Goal: Information Seeking & Learning: Learn about a topic

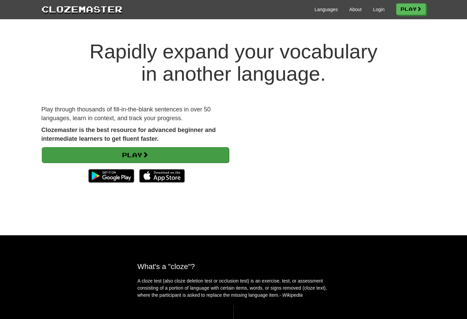
click at [205, 156] on link "Play" at bounding box center [135, 155] width 187 height 16
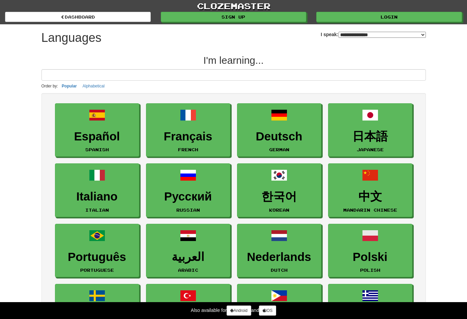
select select "*******"
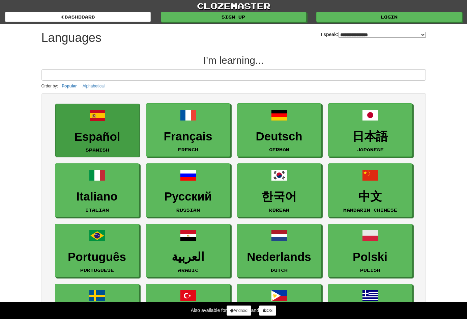
click at [102, 122] on span at bounding box center [97, 115] width 16 height 16
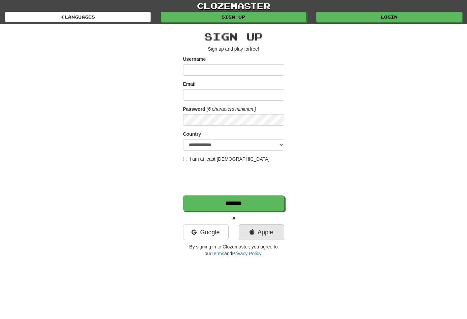
click at [259, 234] on link "Apple" at bounding box center [262, 232] width 46 height 16
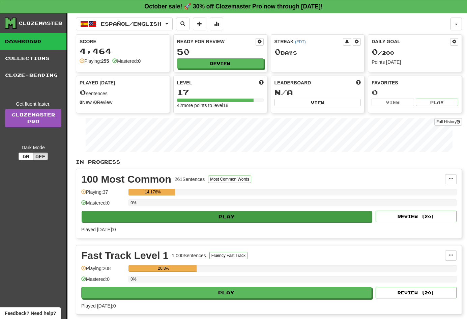
click at [224, 214] on button "Play" at bounding box center [227, 216] width 290 height 11
select select "**"
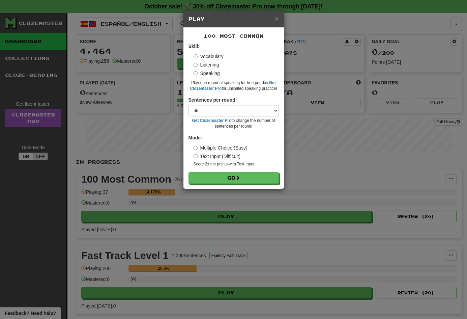
click at [195, 61] on label "Listening" at bounding box center [206, 64] width 26 height 7
click at [201, 66] on label "Listening" at bounding box center [206, 64] width 26 height 7
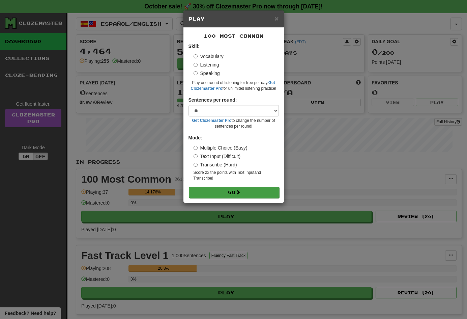
click at [238, 189] on span at bounding box center [238, 191] width 5 height 5
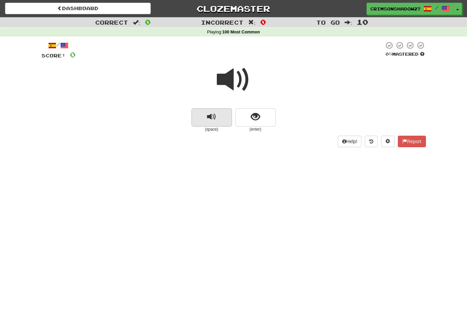
click at [214, 121] on span "replay audio" at bounding box center [211, 116] width 9 height 9
click at [242, 123] on button "show sentence" at bounding box center [255, 117] width 40 height 18
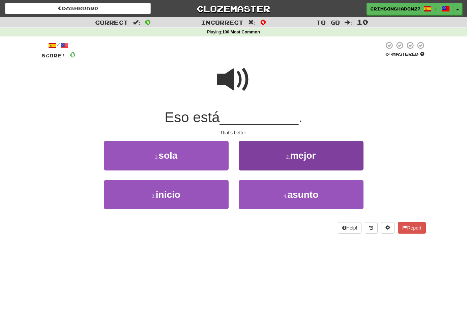
click at [299, 163] on button "2 . mejor" at bounding box center [301, 155] width 125 height 29
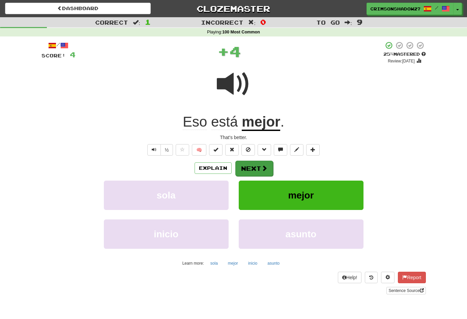
click at [247, 160] on button "Next" at bounding box center [254, 168] width 38 height 16
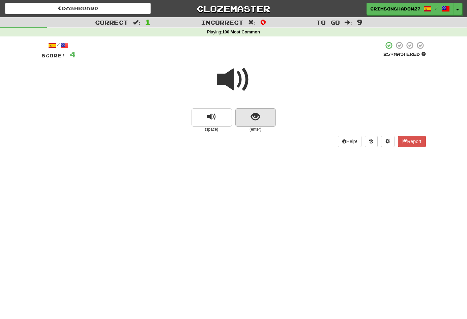
click at [250, 117] on button "show sentence" at bounding box center [255, 117] width 40 height 18
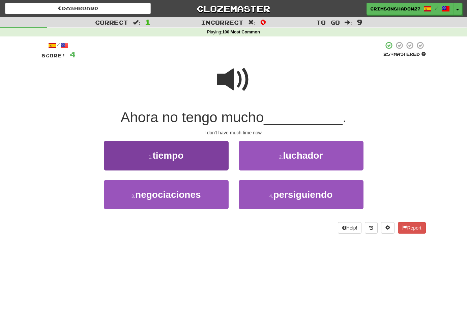
click at [199, 157] on button "1 . tiempo" at bounding box center [166, 155] width 125 height 29
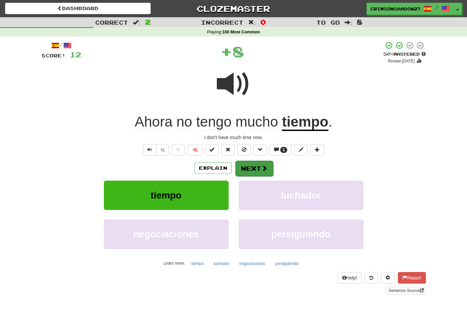
click at [253, 169] on button "Next" at bounding box center [254, 168] width 38 height 16
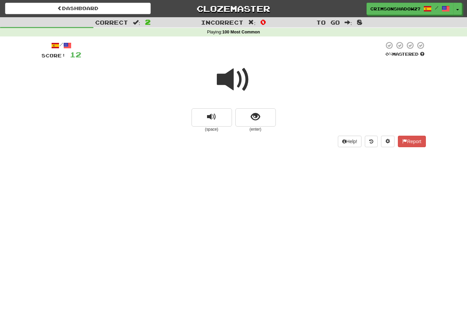
click at [246, 85] on span at bounding box center [234, 80] width 34 height 34
click at [258, 112] on span "show sentence" at bounding box center [255, 116] width 9 height 9
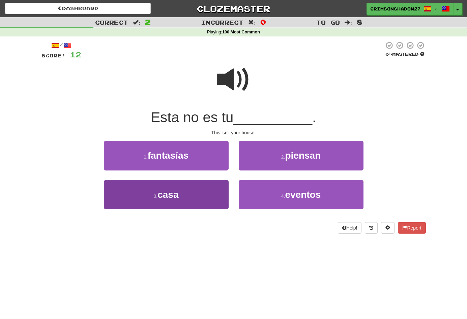
click at [193, 186] on button "3 . casa" at bounding box center [166, 194] width 125 height 29
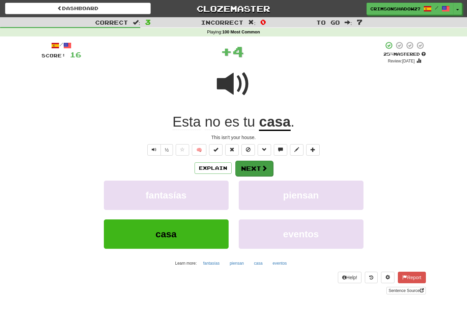
click at [266, 168] on span at bounding box center [264, 168] width 6 height 6
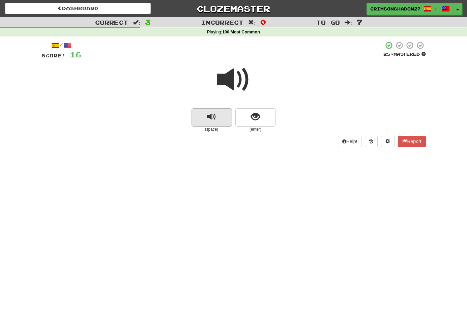
click at [217, 116] on button "replay audio" at bounding box center [211, 117] width 40 height 18
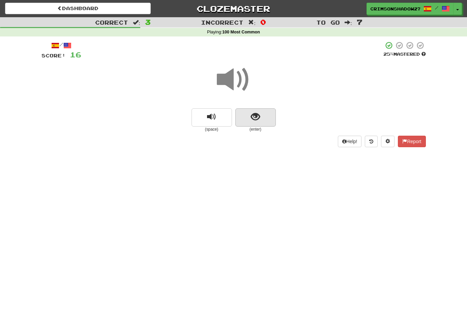
click at [255, 120] on span "show sentence" at bounding box center [255, 116] width 9 height 9
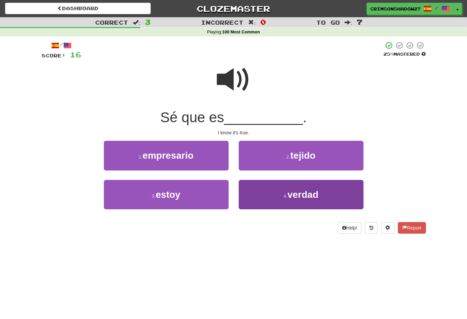
click at [273, 199] on button "4 . verdad" at bounding box center [301, 194] width 125 height 29
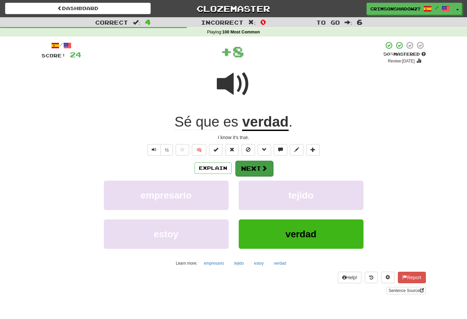
click at [263, 163] on button "Next" at bounding box center [254, 168] width 38 height 16
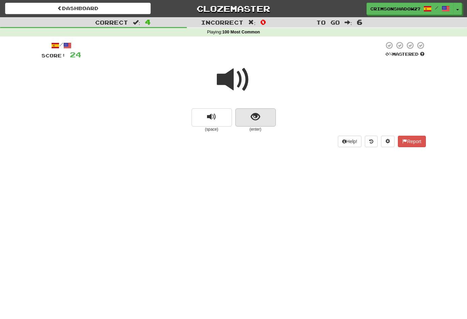
click at [252, 114] on span "show sentence" at bounding box center [255, 116] width 9 height 9
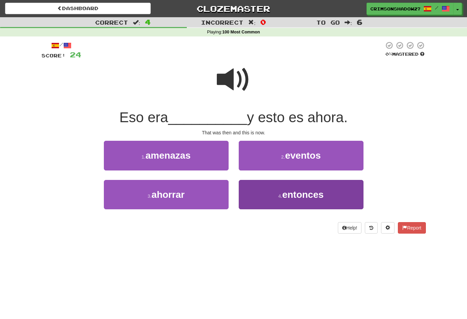
click at [273, 181] on button "4 . entonces" at bounding box center [301, 194] width 125 height 29
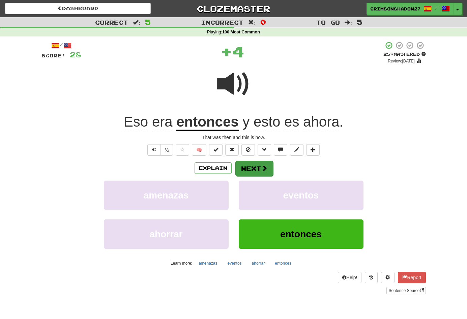
click at [262, 169] on span at bounding box center [264, 168] width 6 height 6
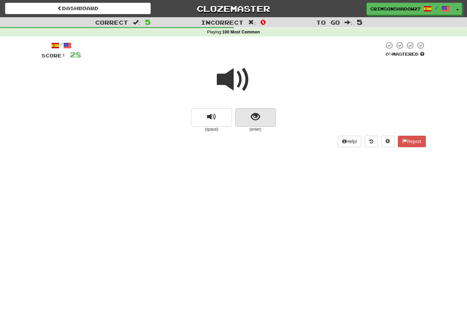
click at [244, 116] on button "show sentence" at bounding box center [255, 117] width 40 height 18
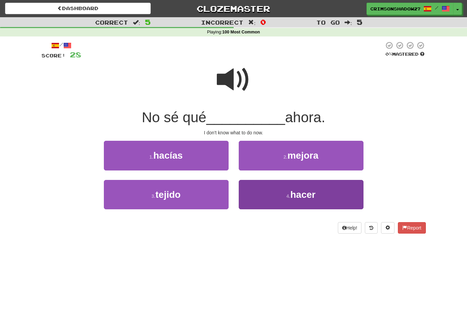
click at [290, 194] on small "4 ." at bounding box center [288, 195] width 4 height 5
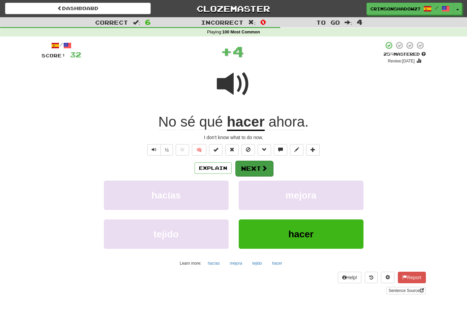
click at [261, 170] on span at bounding box center [264, 168] width 6 height 6
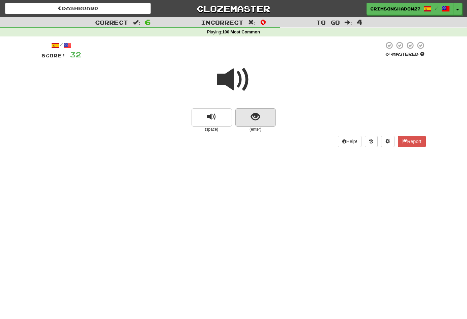
click at [256, 120] on span "show sentence" at bounding box center [255, 116] width 9 height 9
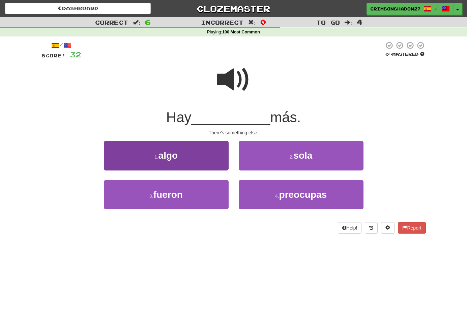
click at [213, 163] on button "1 . algo" at bounding box center [166, 155] width 125 height 29
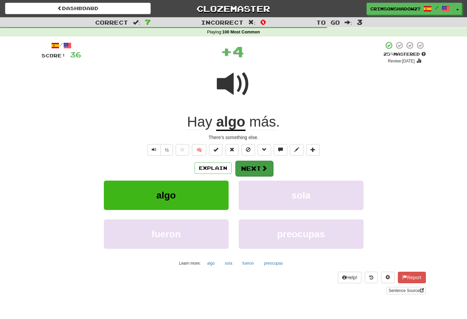
click at [259, 170] on button "Next" at bounding box center [254, 168] width 38 height 16
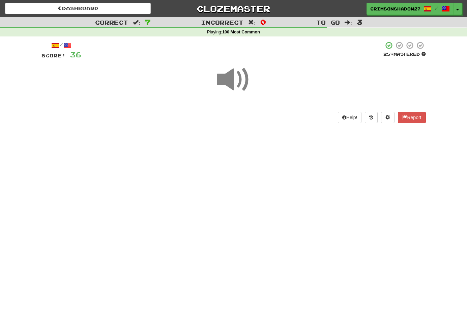
click at [229, 77] on span at bounding box center [234, 80] width 34 height 34
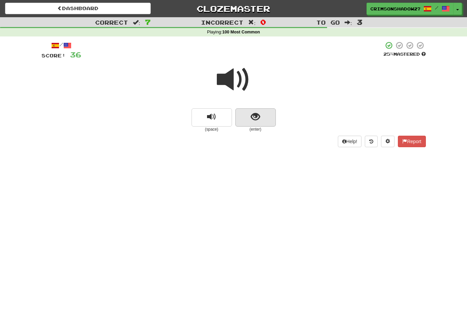
click at [261, 117] on button "show sentence" at bounding box center [255, 117] width 40 height 18
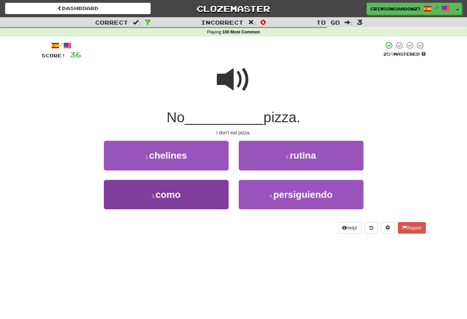
click at [199, 186] on button "3 . como" at bounding box center [166, 194] width 125 height 29
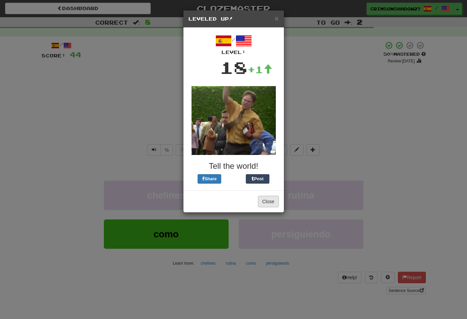
click at [269, 203] on button "Close" at bounding box center [268, 200] width 21 height 11
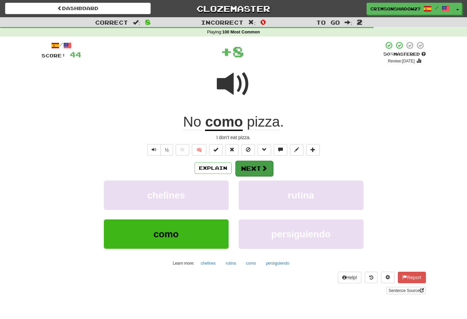
click at [251, 167] on button "Next" at bounding box center [254, 168] width 38 height 16
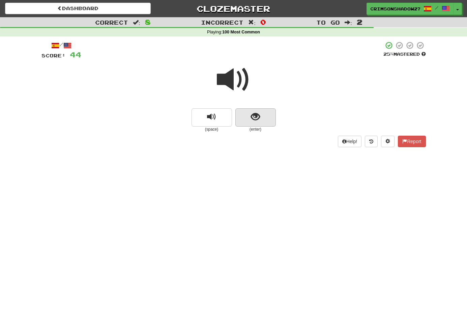
click at [251, 115] on span "show sentence" at bounding box center [255, 116] width 9 height 9
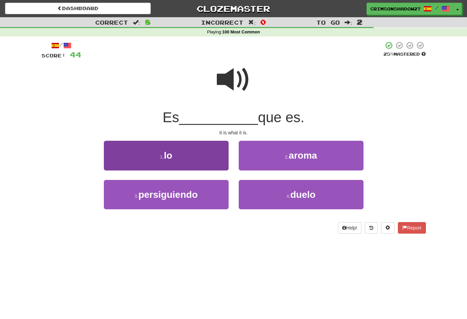
click at [210, 160] on button "1 . lo" at bounding box center [166, 155] width 125 height 29
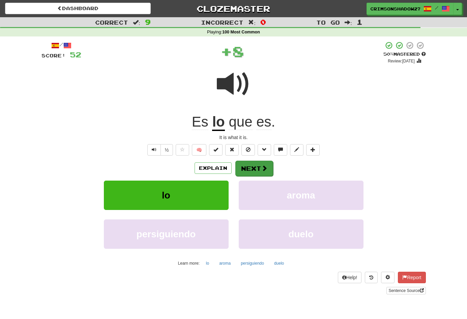
click at [267, 168] on button "Next" at bounding box center [254, 168] width 38 height 16
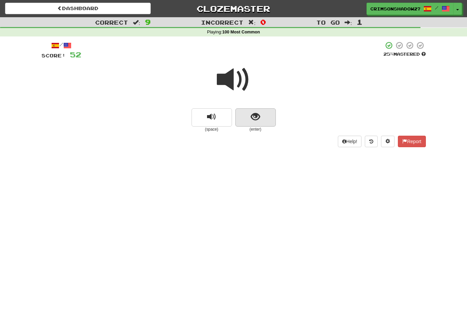
click at [245, 114] on button "show sentence" at bounding box center [255, 117] width 40 height 18
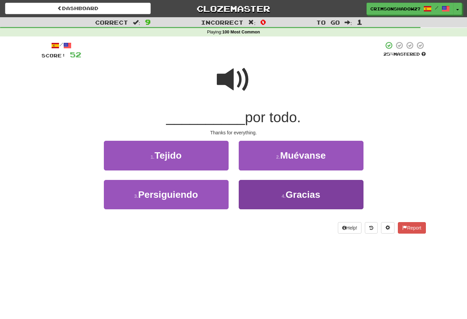
click at [280, 195] on button "4 . Gracias" at bounding box center [301, 194] width 125 height 29
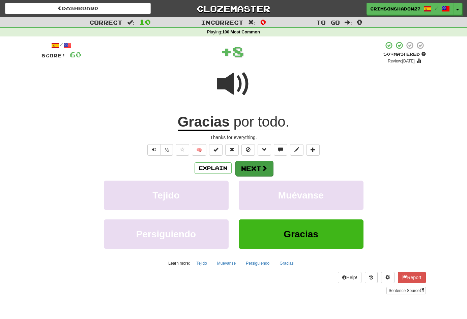
click at [255, 165] on button "Next" at bounding box center [254, 168] width 38 height 16
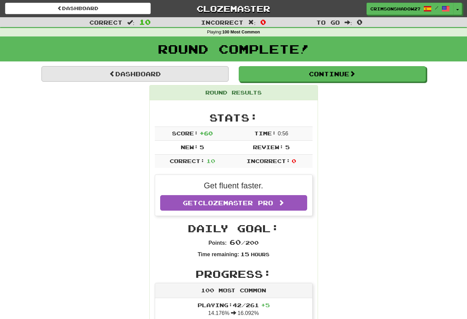
click at [189, 70] on link "Dashboard" at bounding box center [134, 74] width 187 height 16
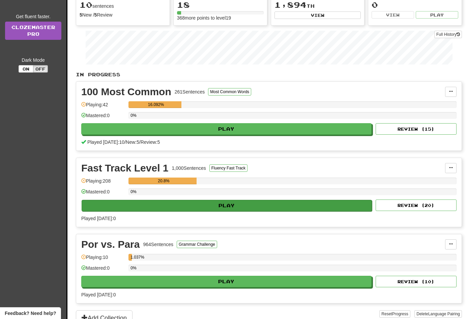
scroll to position [69, 0]
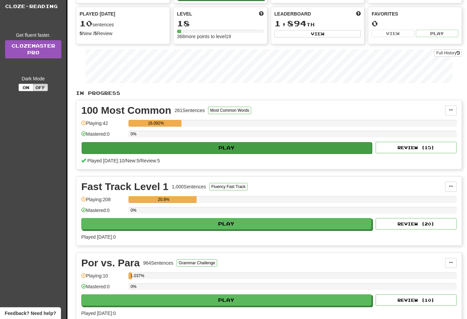
click at [170, 147] on button "Play" at bounding box center [227, 147] width 290 height 11
select select "**"
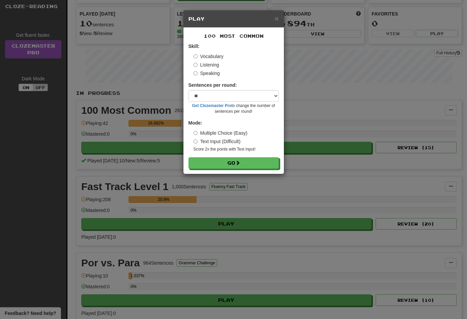
click at [219, 97] on select "* ** ** ** ** ** *** ********" at bounding box center [233, 95] width 90 height 11
click at [209, 74] on label "Speaking" at bounding box center [206, 73] width 26 height 7
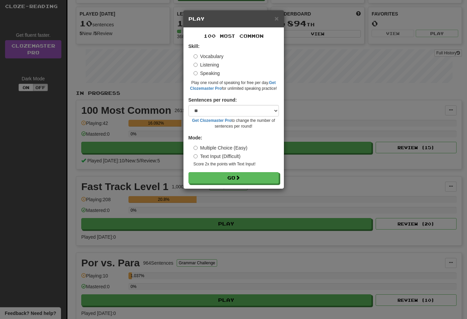
click at [228, 156] on label "Text Input (Difficult)" at bounding box center [216, 156] width 47 height 7
click at [231, 172] on button "Go" at bounding box center [234, 177] width 90 height 11
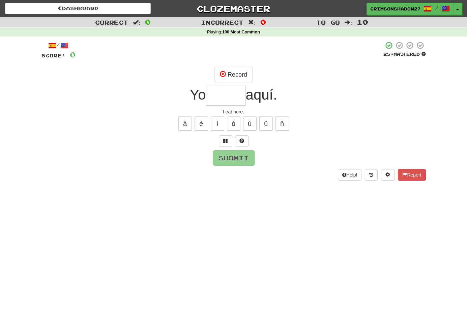
click at [223, 100] on input "text" at bounding box center [226, 96] width 40 height 20
click at [241, 76] on button "Record" at bounding box center [233, 75] width 39 height 16
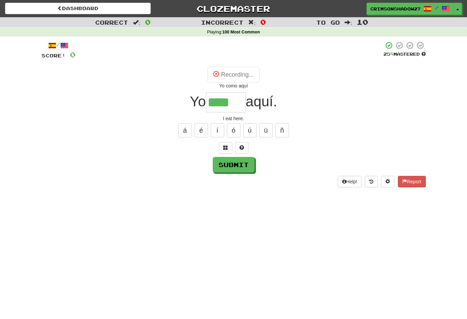
type input "****"
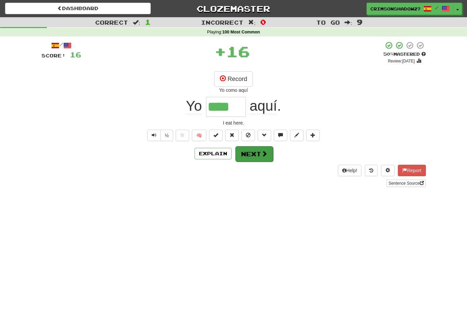
click at [259, 154] on button "Next" at bounding box center [254, 154] width 38 height 16
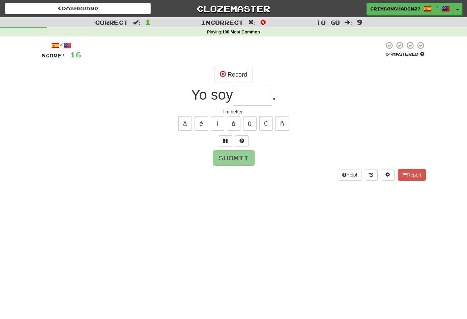
click at [250, 96] on input "text" at bounding box center [252, 96] width 39 height 20
click at [244, 78] on button "Record" at bounding box center [233, 75] width 39 height 16
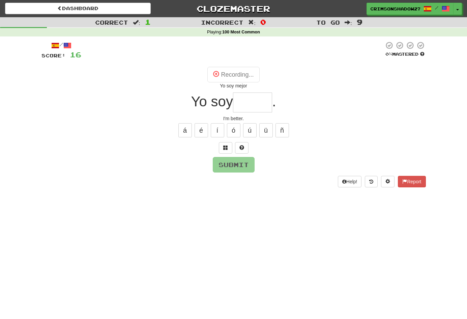
click at [264, 104] on input "text" at bounding box center [252, 102] width 39 height 20
click at [253, 100] on input "text" at bounding box center [252, 102] width 39 height 20
type input "*****"
click at [244, 162] on button "Submit" at bounding box center [234, 165] width 42 height 16
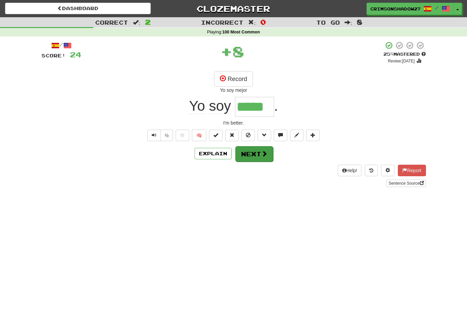
click at [252, 156] on button "Next" at bounding box center [254, 154] width 38 height 16
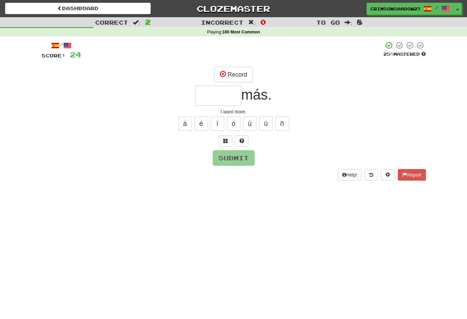
click at [219, 88] on input "text" at bounding box center [218, 96] width 46 height 20
click at [232, 78] on button "Record" at bounding box center [233, 75] width 39 height 16
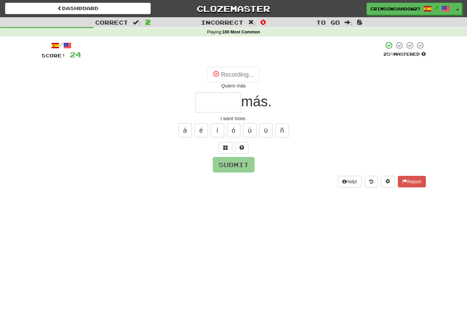
click at [218, 105] on input "text" at bounding box center [218, 102] width 46 height 20
click at [217, 100] on input "text" at bounding box center [218, 102] width 46 height 20
type input "*"
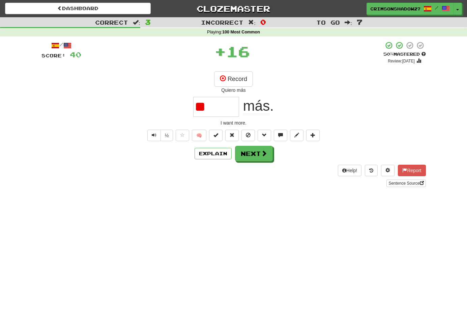
type input "*"
type input "******"
click at [259, 157] on button "Next" at bounding box center [254, 154] width 38 height 16
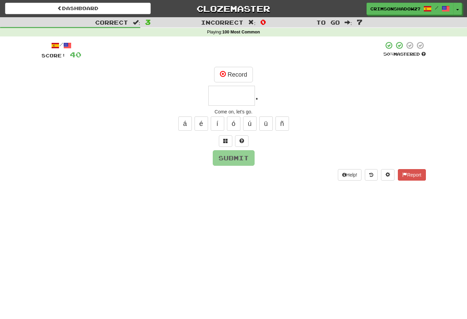
click at [236, 98] on input "text" at bounding box center [231, 96] width 47 height 20
type input "*"
click at [242, 71] on button "Record" at bounding box center [233, 75] width 39 height 16
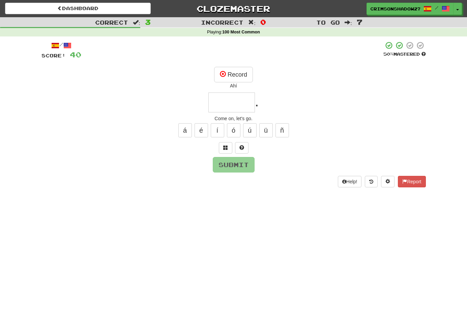
click at [237, 100] on input "text" at bounding box center [231, 102] width 47 height 20
click at [221, 130] on button "í" at bounding box center [217, 130] width 13 height 14
click at [243, 169] on button "Submit" at bounding box center [234, 165] width 42 height 16
type input "*****"
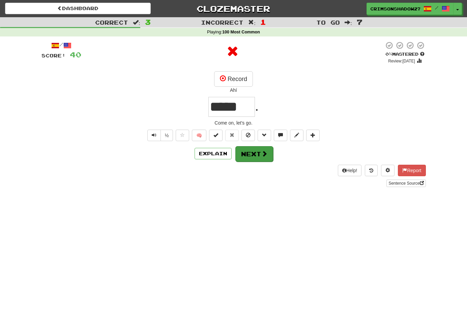
click at [263, 158] on button "Next" at bounding box center [254, 154] width 38 height 16
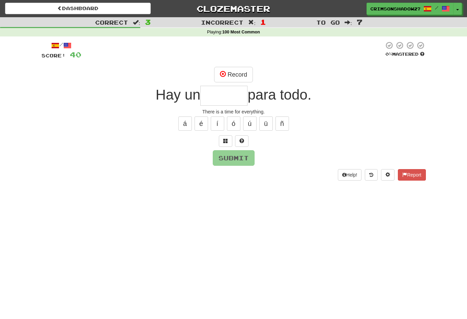
click at [226, 95] on input "text" at bounding box center [223, 96] width 47 height 20
click at [235, 73] on button "Record" at bounding box center [233, 75] width 39 height 16
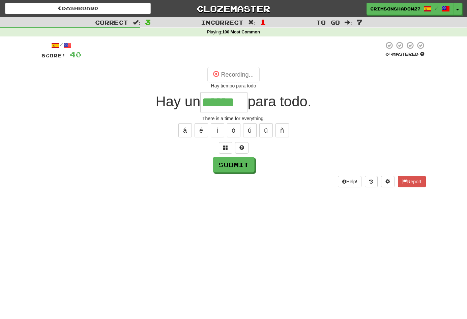
type input "******"
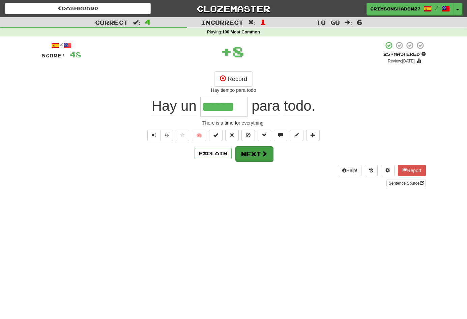
click at [254, 157] on button "Next" at bounding box center [254, 154] width 38 height 16
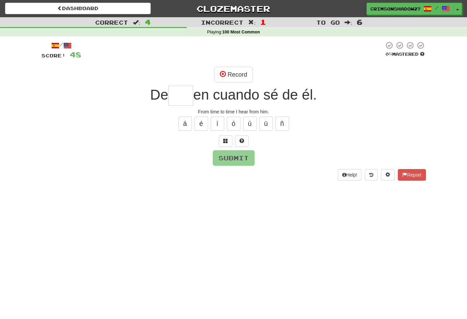
click at [185, 102] on input "text" at bounding box center [180, 96] width 25 height 20
click at [237, 165] on div "/ Score: 48 0 % Mastered Record De **** en cuando sé de él. From time to time I…" at bounding box center [233, 110] width 384 height 139
click at [234, 162] on button "Submit" at bounding box center [234, 158] width 42 height 16
type input "***"
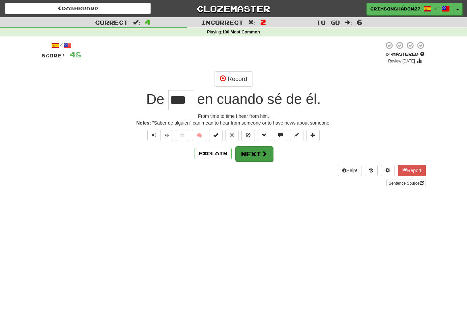
click at [244, 160] on button "Next" at bounding box center [254, 154] width 38 height 16
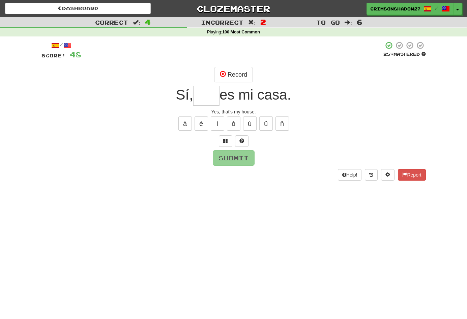
click at [207, 96] on input "text" at bounding box center [206, 96] width 26 height 20
click at [235, 74] on button "Record" at bounding box center [233, 75] width 39 height 16
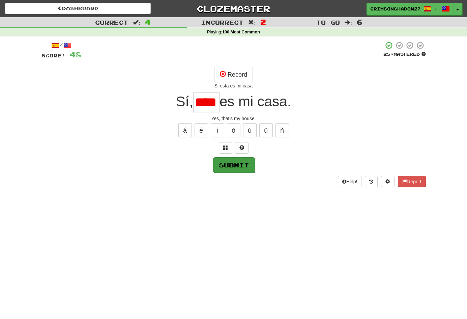
click at [238, 165] on button "Submit" at bounding box center [234, 165] width 42 height 16
click at [215, 101] on input "****" at bounding box center [206, 102] width 26 height 20
click at [183, 129] on button "á" at bounding box center [184, 130] width 13 height 14
click at [210, 103] on input "****" at bounding box center [206, 102] width 26 height 20
click at [245, 167] on button "Submit" at bounding box center [234, 165] width 42 height 16
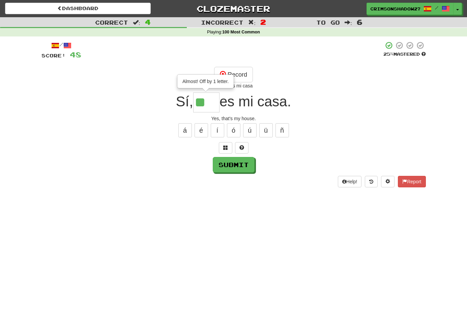
click at [211, 104] on input "**" at bounding box center [206, 102] width 26 height 20
click at [238, 157] on button "Submit" at bounding box center [234, 165] width 42 height 16
type input "***"
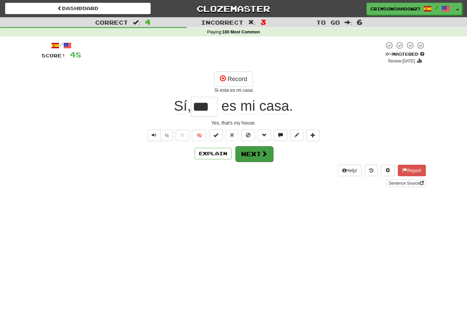
click at [262, 154] on span at bounding box center [264, 153] width 6 height 6
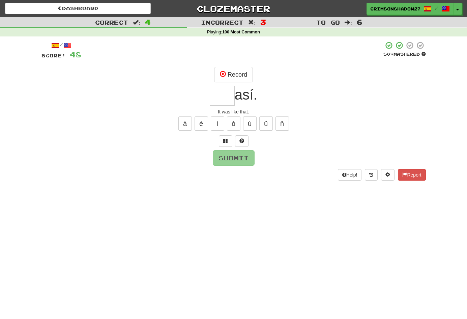
click at [224, 88] on input "text" at bounding box center [222, 96] width 25 height 20
type input "*"
click at [237, 74] on button "Record" at bounding box center [233, 75] width 39 height 16
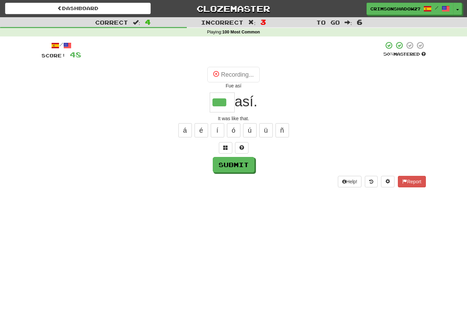
type input "***"
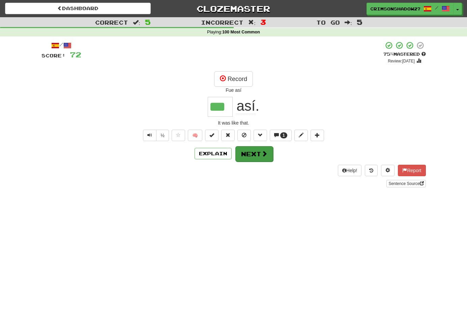
click at [266, 155] on span at bounding box center [264, 153] width 6 height 6
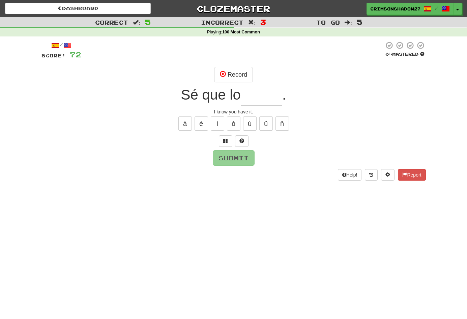
click at [257, 96] on input "text" at bounding box center [261, 96] width 41 height 20
click at [239, 77] on button "Record" at bounding box center [233, 75] width 39 height 16
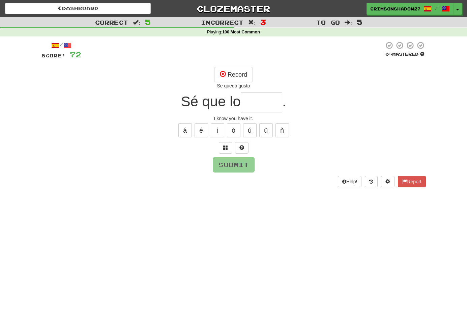
click at [254, 103] on input "text" at bounding box center [261, 102] width 41 height 20
click at [236, 77] on button "Record" at bounding box center [233, 75] width 39 height 16
click at [260, 101] on input "text" at bounding box center [261, 102] width 41 height 20
click at [252, 104] on input "text" at bounding box center [261, 102] width 41 height 20
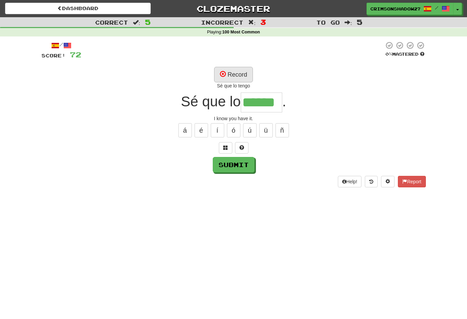
click at [239, 69] on button "Record" at bounding box center [233, 75] width 39 height 16
type input "******"
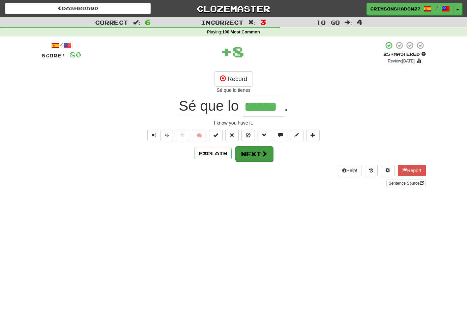
click at [251, 151] on button "Next" at bounding box center [254, 154] width 38 height 16
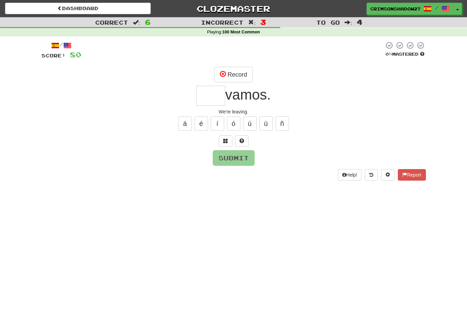
click at [206, 97] on input "text" at bounding box center [210, 96] width 29 height 20
type input "*"
click at [239, 73] on button "Record" at bounding box center [233, 75] width 39 height 16
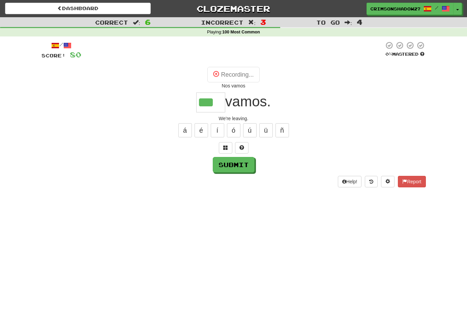
type input "***"
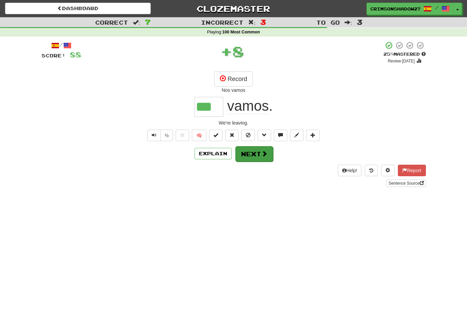
click at [255, 154] on button "Next" at bounding box center [254, 154] width 38 height 16
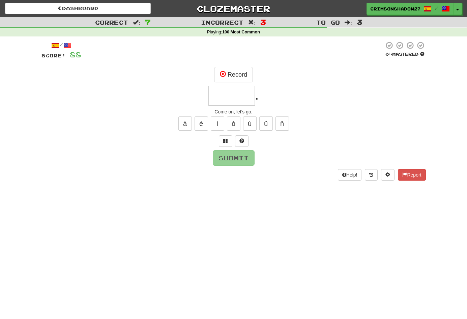
click at [239, 103] on input "text" at bounding box center [231, 96] width 47 height 20
type input "*"
type input "*****"
click at [233, 155] on button "Submit" at bounding box center [234, 158] width 42 height 16
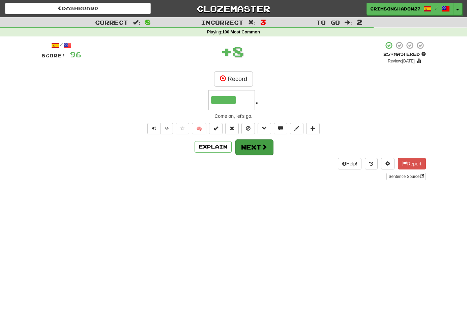
click at [249, 152] on button "Next" at bounding box center [254, 147] width 38 height 16
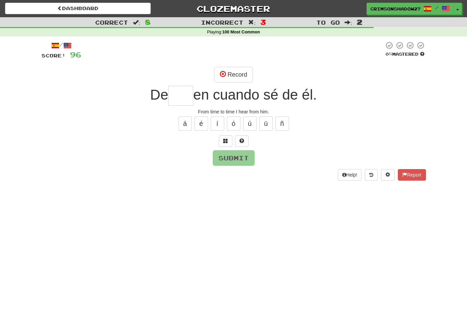
click at [182, 96] on input "text" at bounding box center [180, 96] width 25 height 20
type input "***"
click at [231, 162] on button "Submit" at bounding box center [234, 158] width 42 height 16
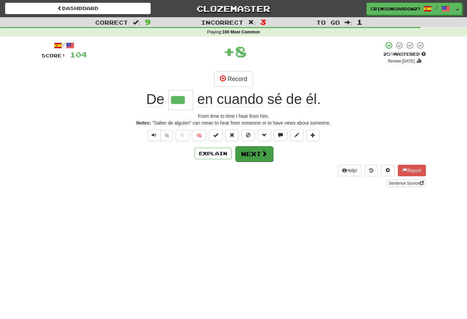
click at [250, 158] on button "Next" at bounding box center [254, 154] width 38 height 16
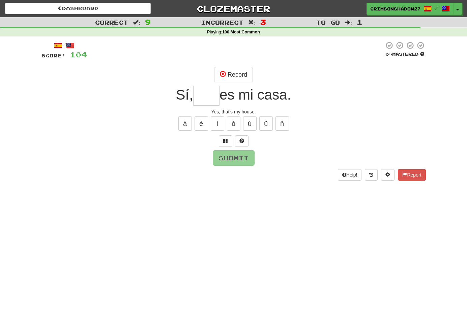
click at [213, 96] on input "text" at bounding box center [206, 96] width 26 height 20
type input "***"
click at [246, 160] on button "Submit" at bounding box center [234, 158] width 42 height 16
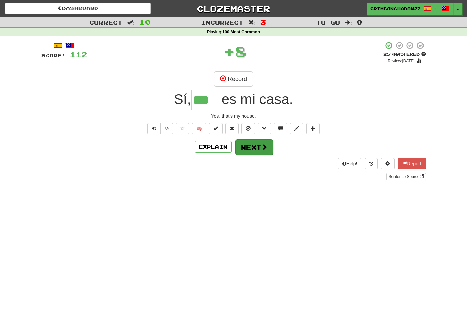
click at [256, 153] on button "Next" at bounding box center [254, 147] width 38 height 16
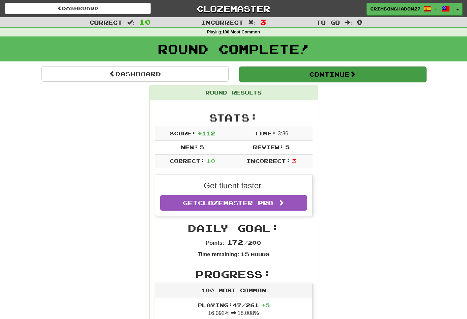
click at [316, 72] on button "Continue" at bounding box center [332, 74] width 187 height 16
